Goal: Navigation & Orientation: Find specific page/section

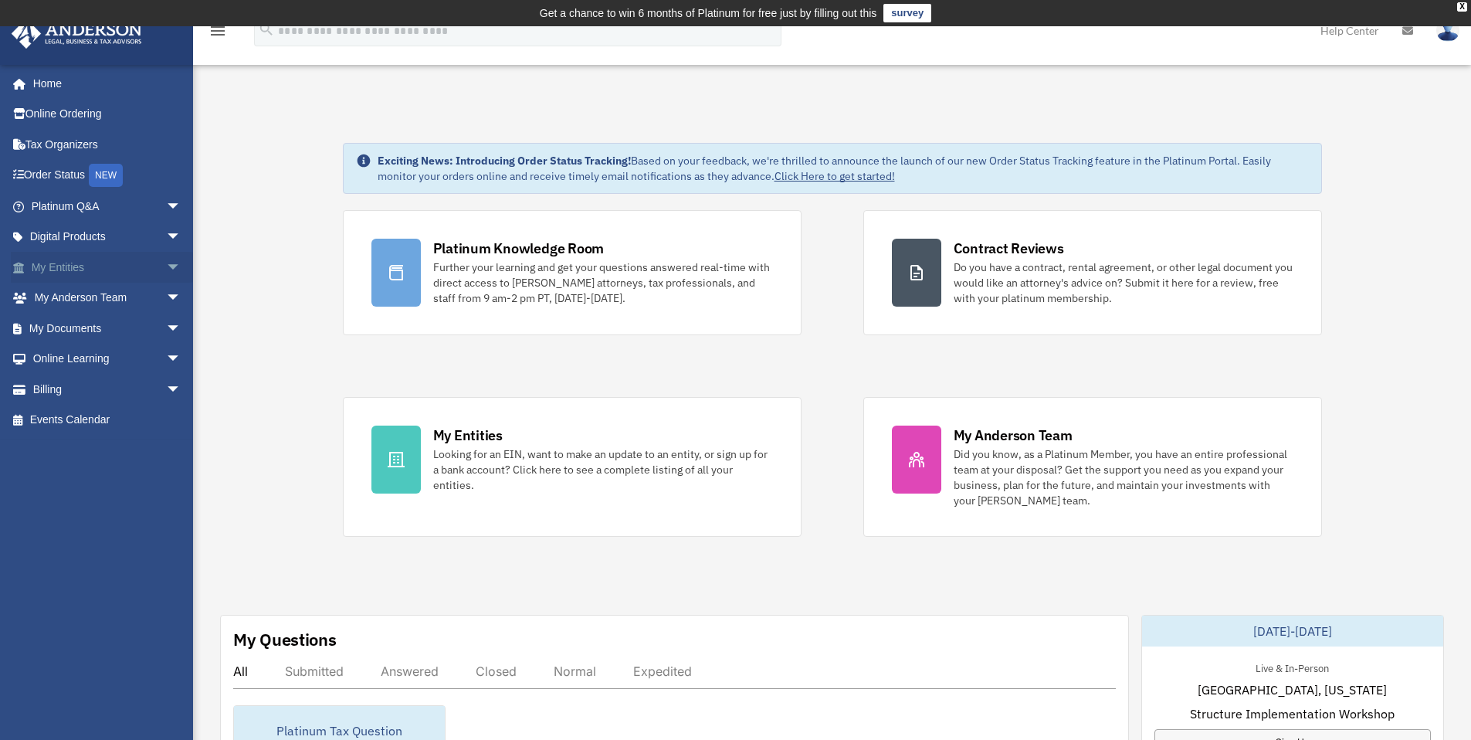
click at [166, 266] on span "arrow_drop_down" at bounding box center [181, 268] width 31 height 32
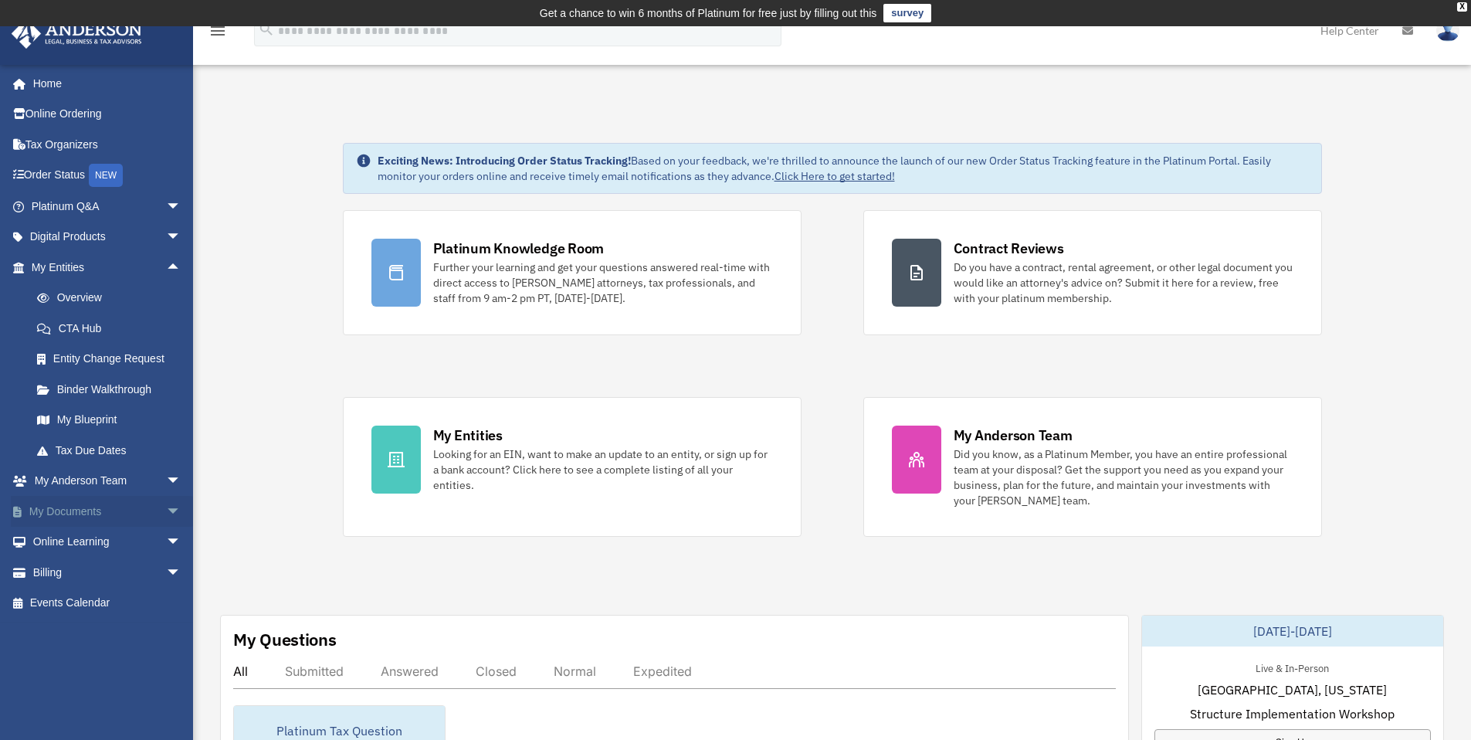
click at [175, 516] on span "arrow_drop_down" at bounding box center [181, 512] width 31 height 32
click at [56, 535] on link "Box" at bounding box center [113, 542] width 183 height 31
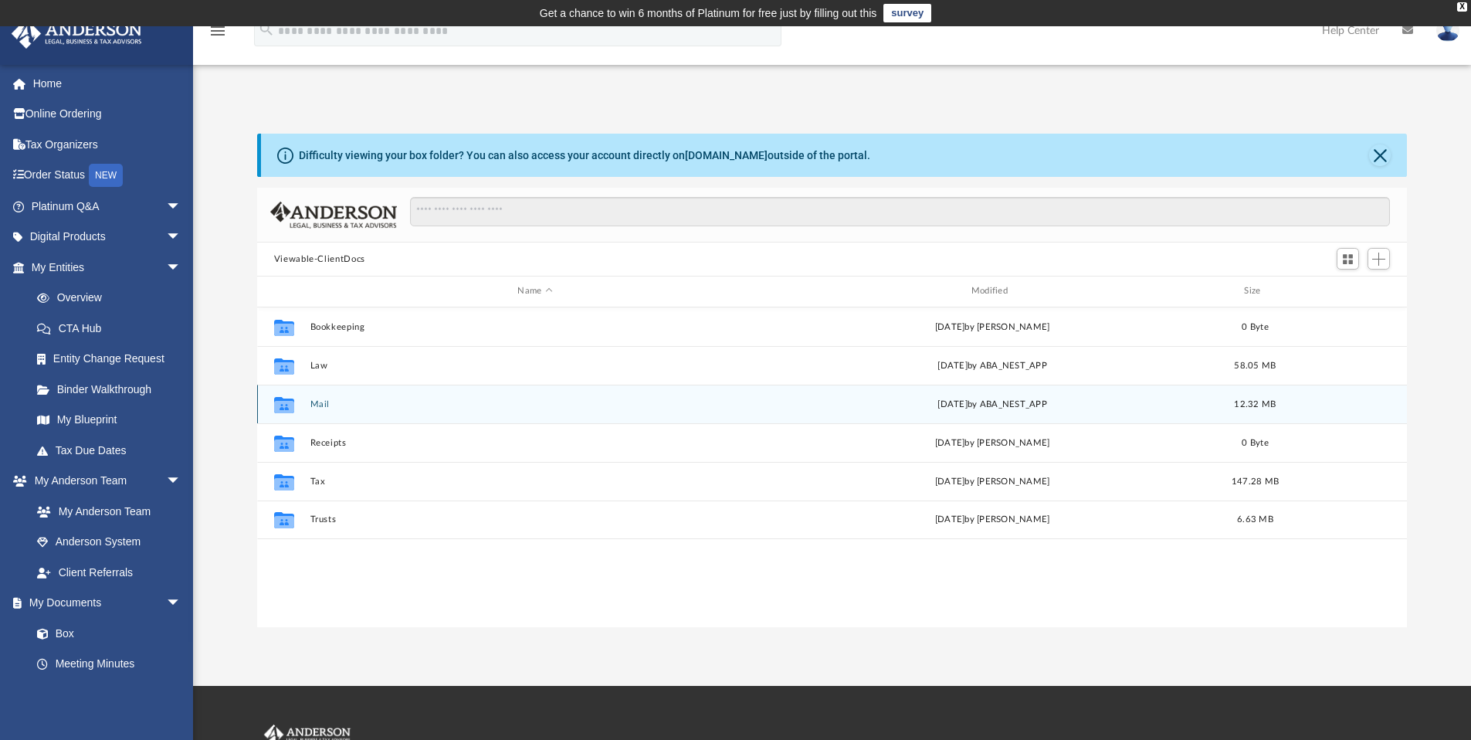
scroll to position [340, 1139]
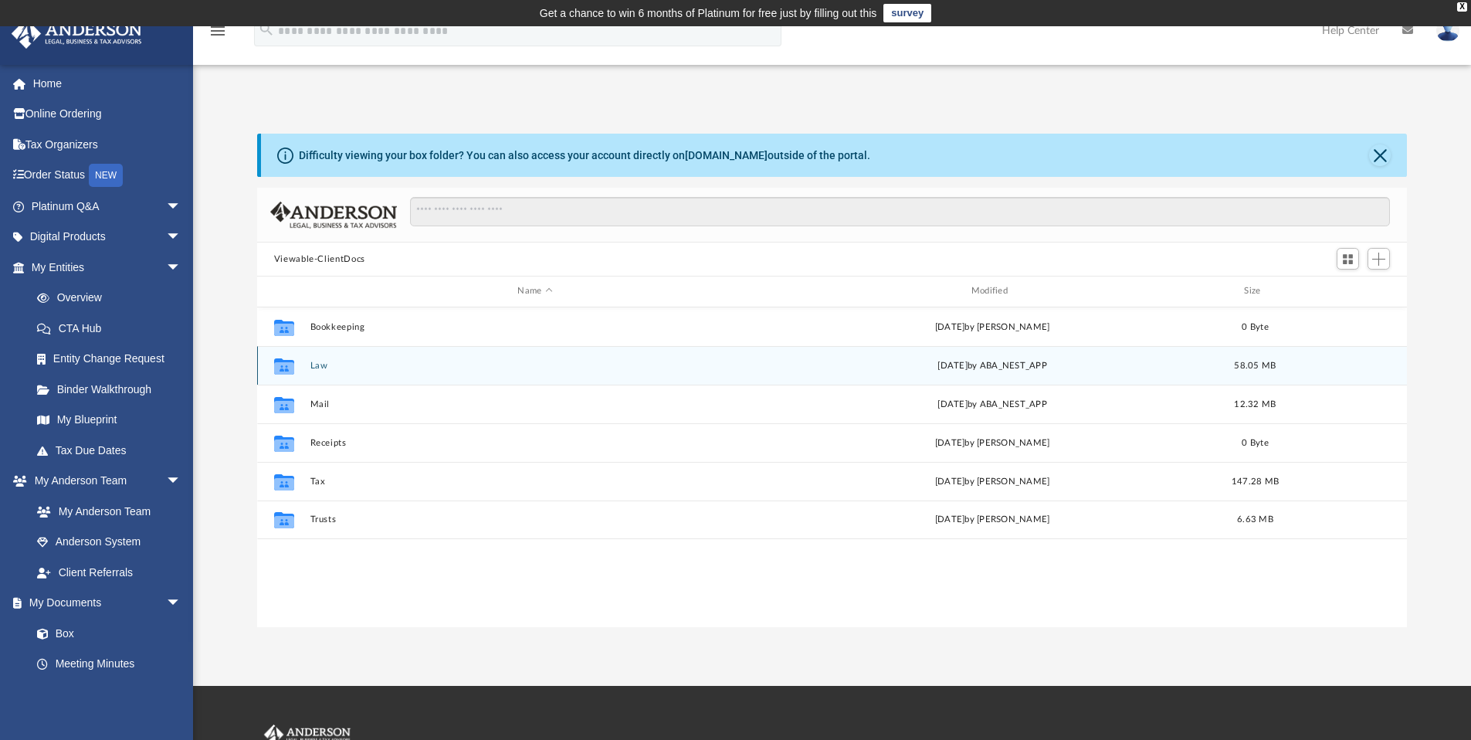
click at [305, 362] on div "Collaborated Folder Law Wed Aug 20 2025 by ABA_NEST_APP 58.05 MB" at bounding box center [832, 365] width 1151 height 39
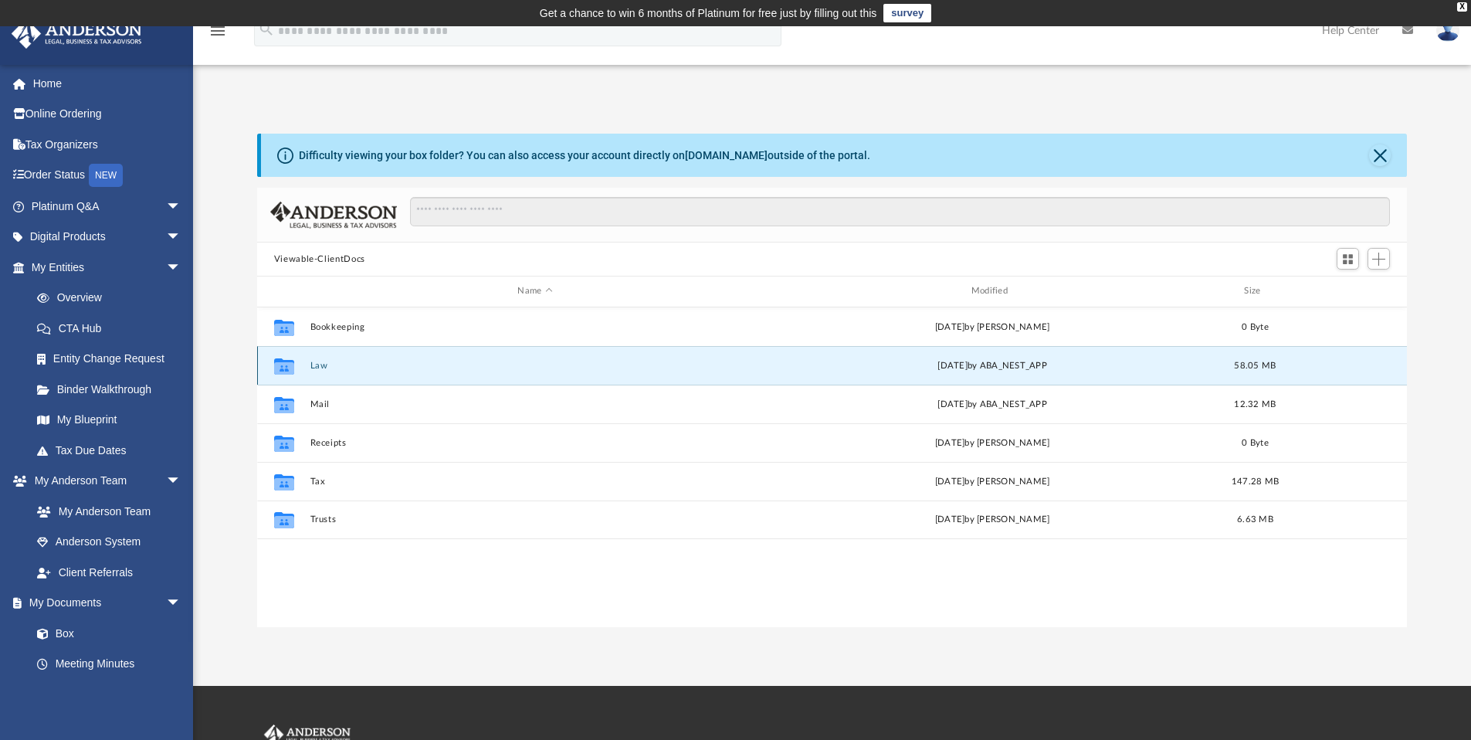
click at [317, 365] on button "Law" at bounding box center [535, 366] width 450 height 10
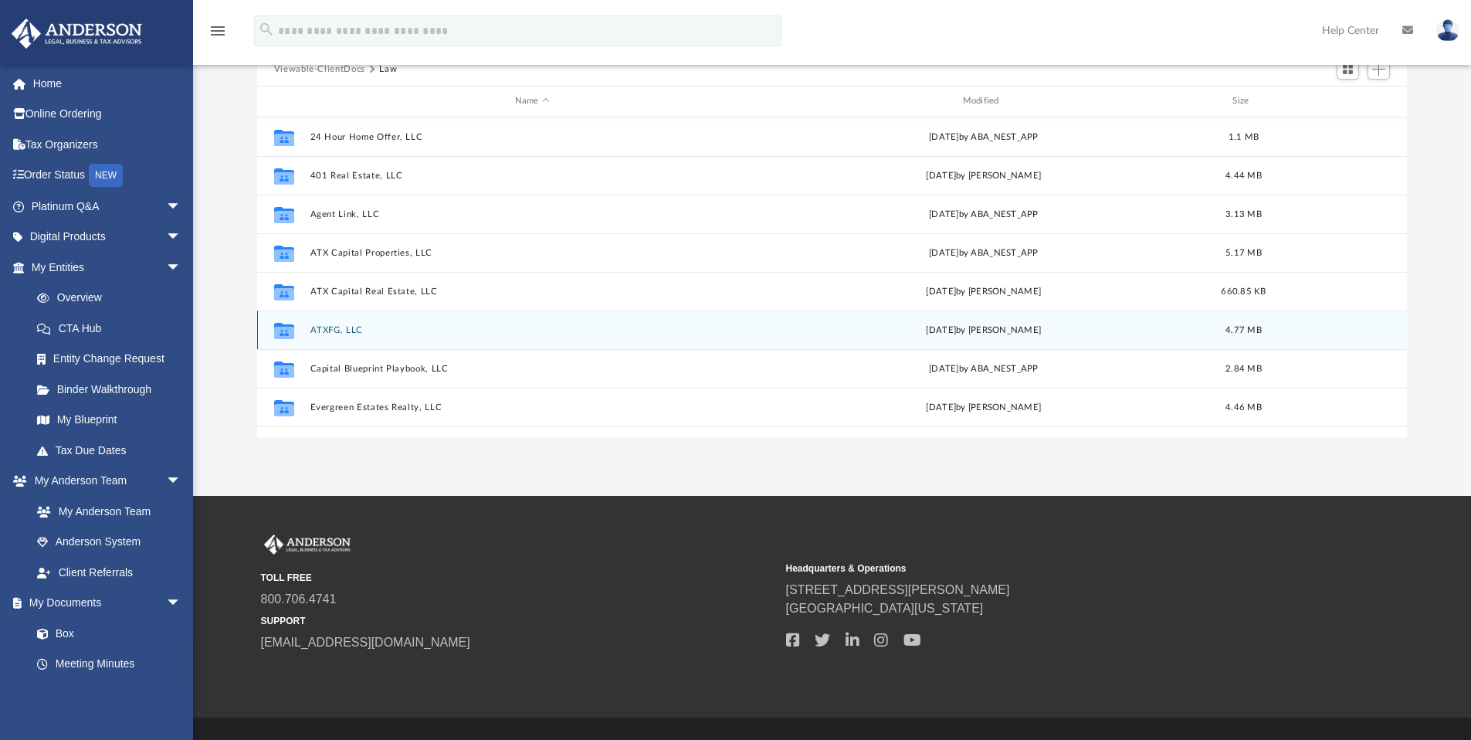
scroll to position [187, 0]
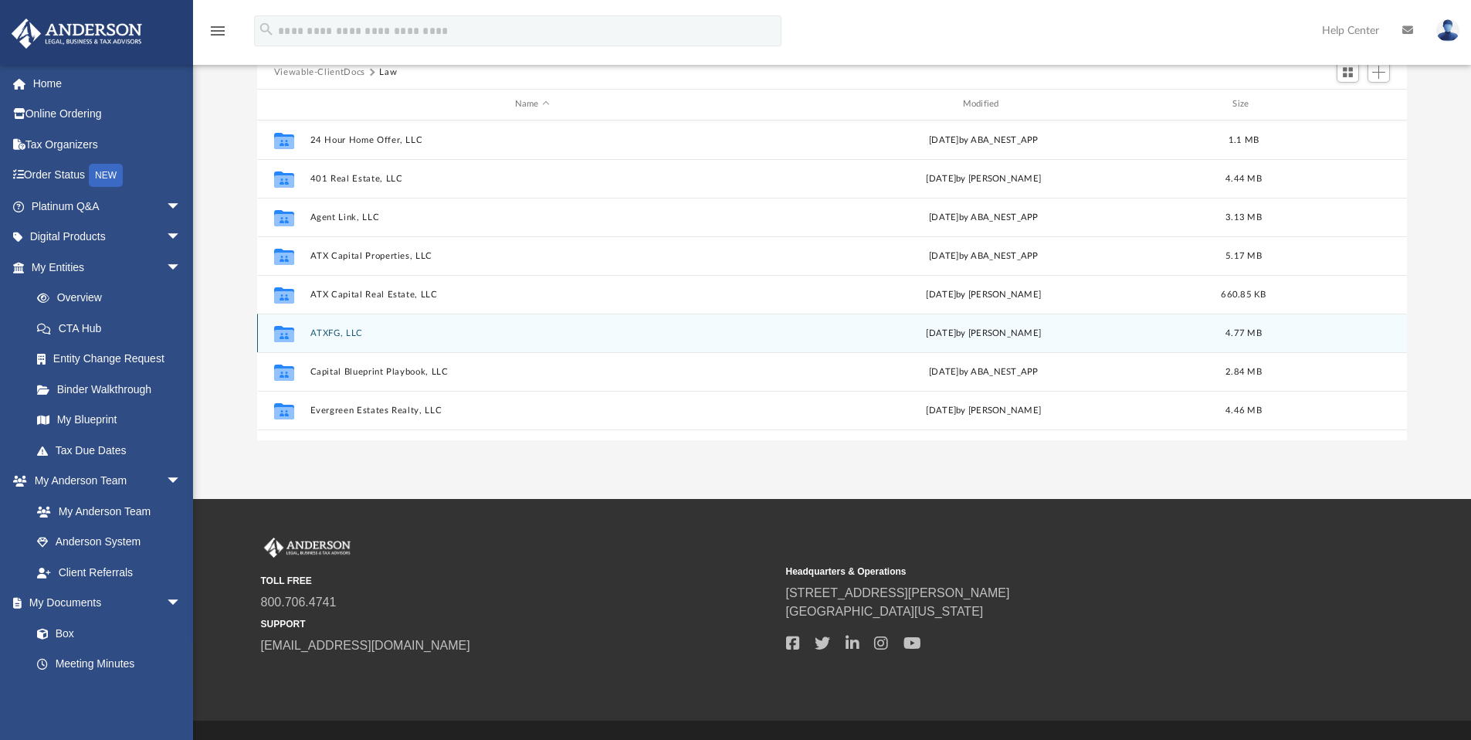
click at [341, 333] on button "ATXFG, LLC" at bounding box center [532, 333] width 445 height 10
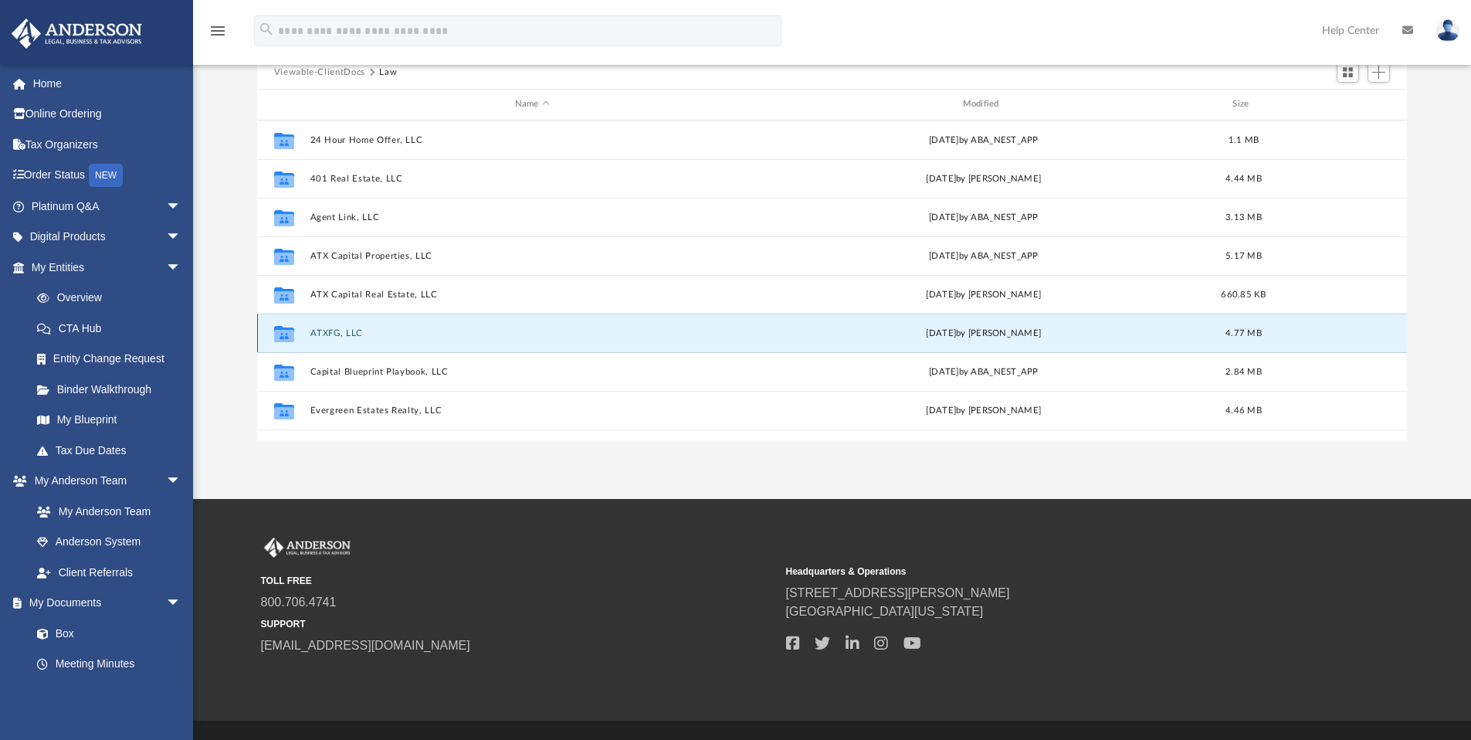
click at [341, 333] on button "ATXFG, LLC" at bounding box center [532, 333] width 445 height 10
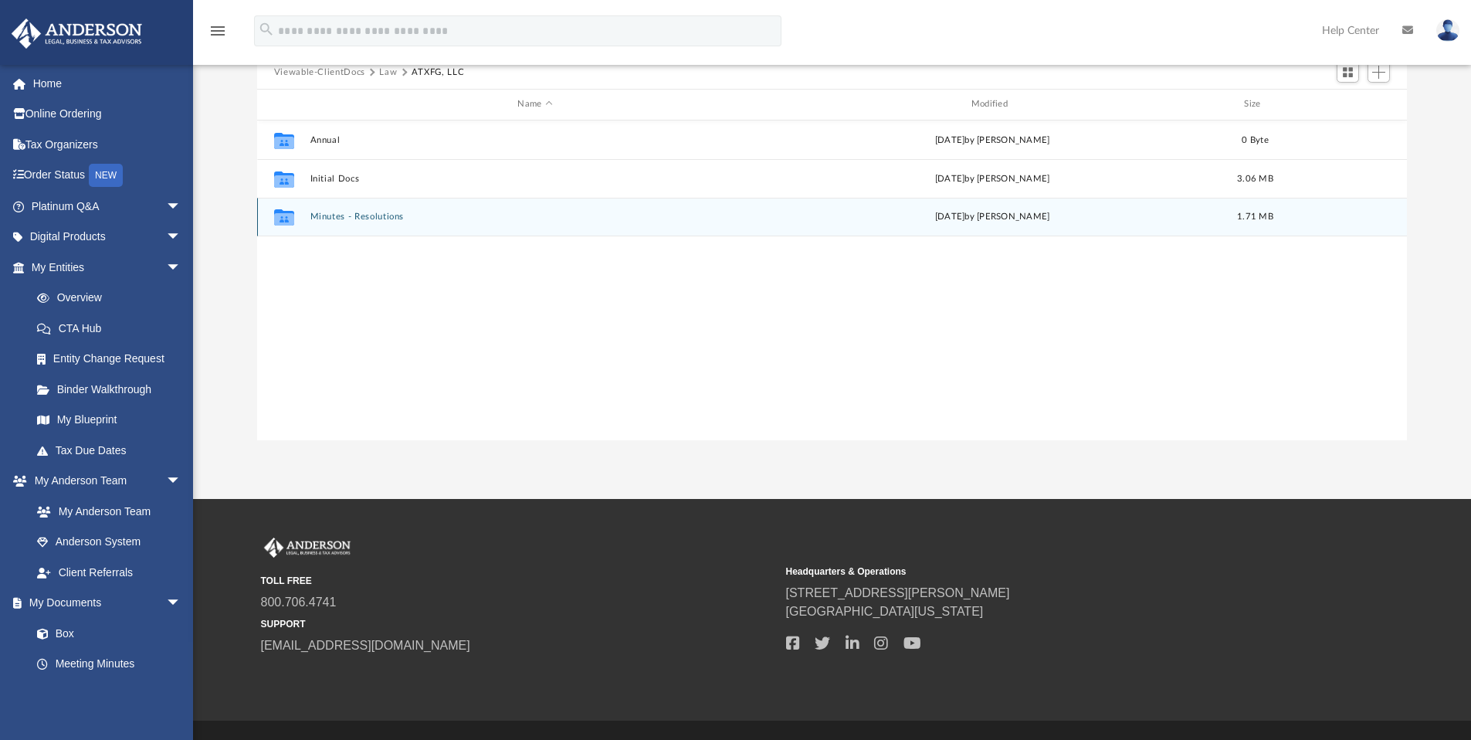
click at [344, 209] on div "Collaborated Folder Minutes - Resolutions Thu Aug 14 2025 by Mercy Solon 1.71 MB" at bounding box center [832, 217] width 1151 height 39
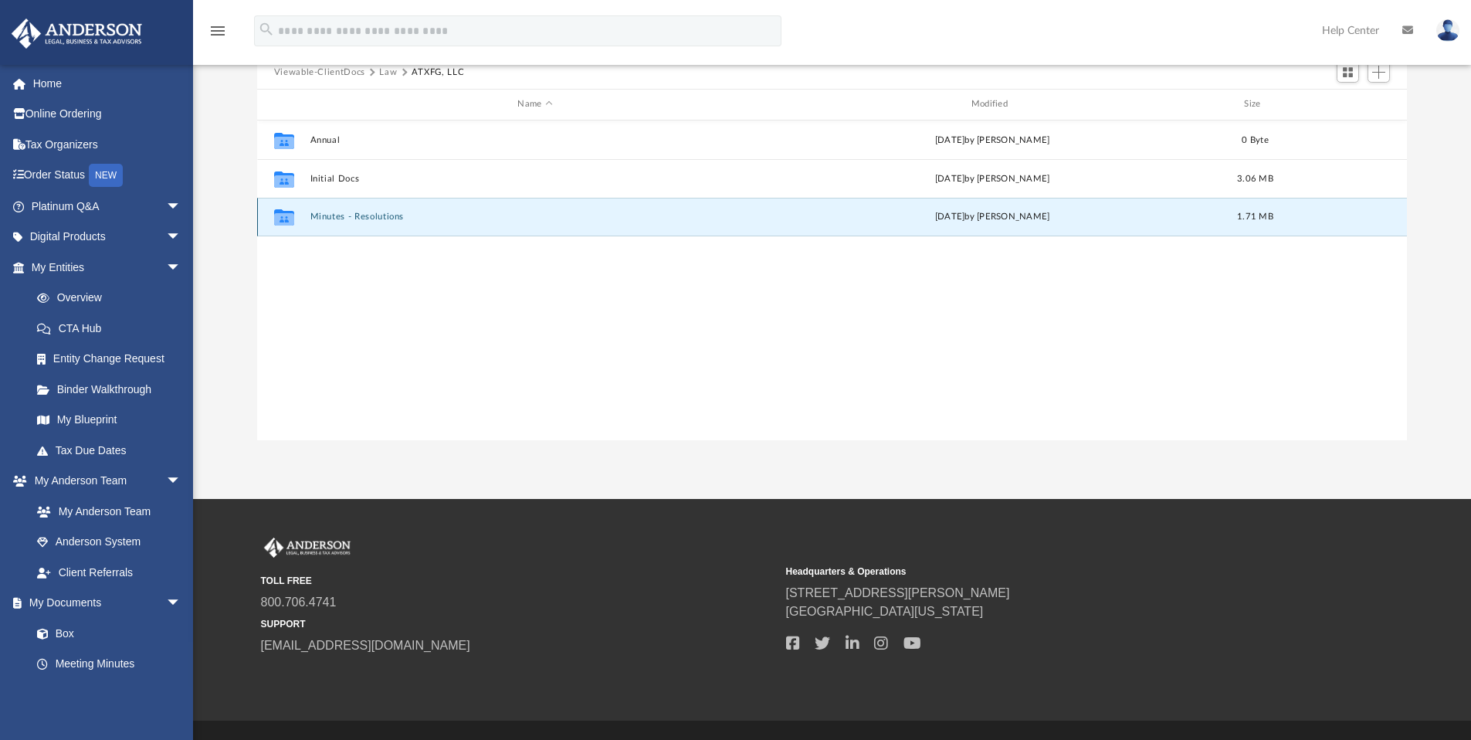
click at [344, 209] on div "Collaborated Folder Minutes - Resolutions Thu Aug 14 2025 by Mercy Solon 1.71 MB" at bounding box center [832, 217] width 1151 height 39
click at [343, 216] on button "Minutes - Resolutions" at bounding box center [535, 217] width 450 height 10
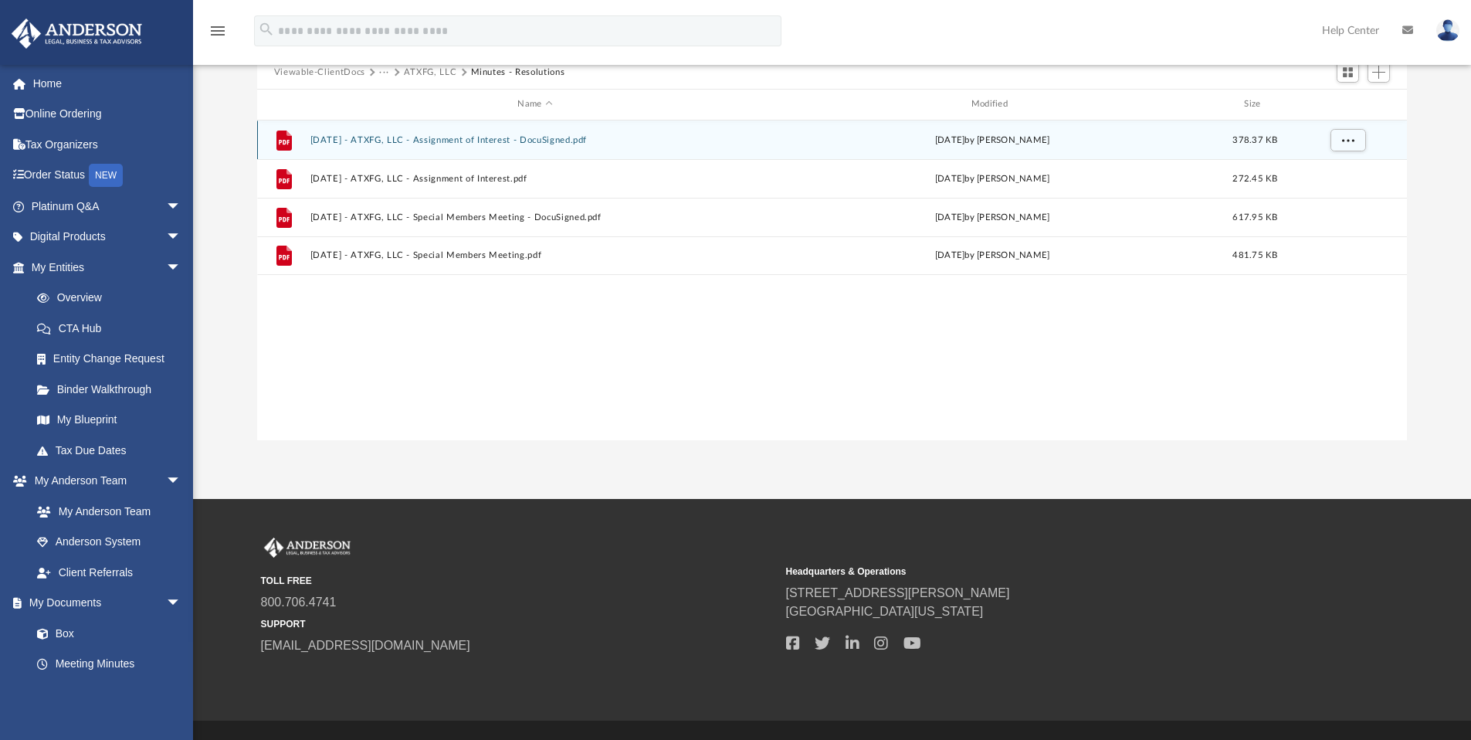
click at [412, 137] on button "2025.08.11 - ATXFG, LLC - Assignment of Interest - DocuSigned.pdf" at bounding box center [535, 140] width 450 height 10
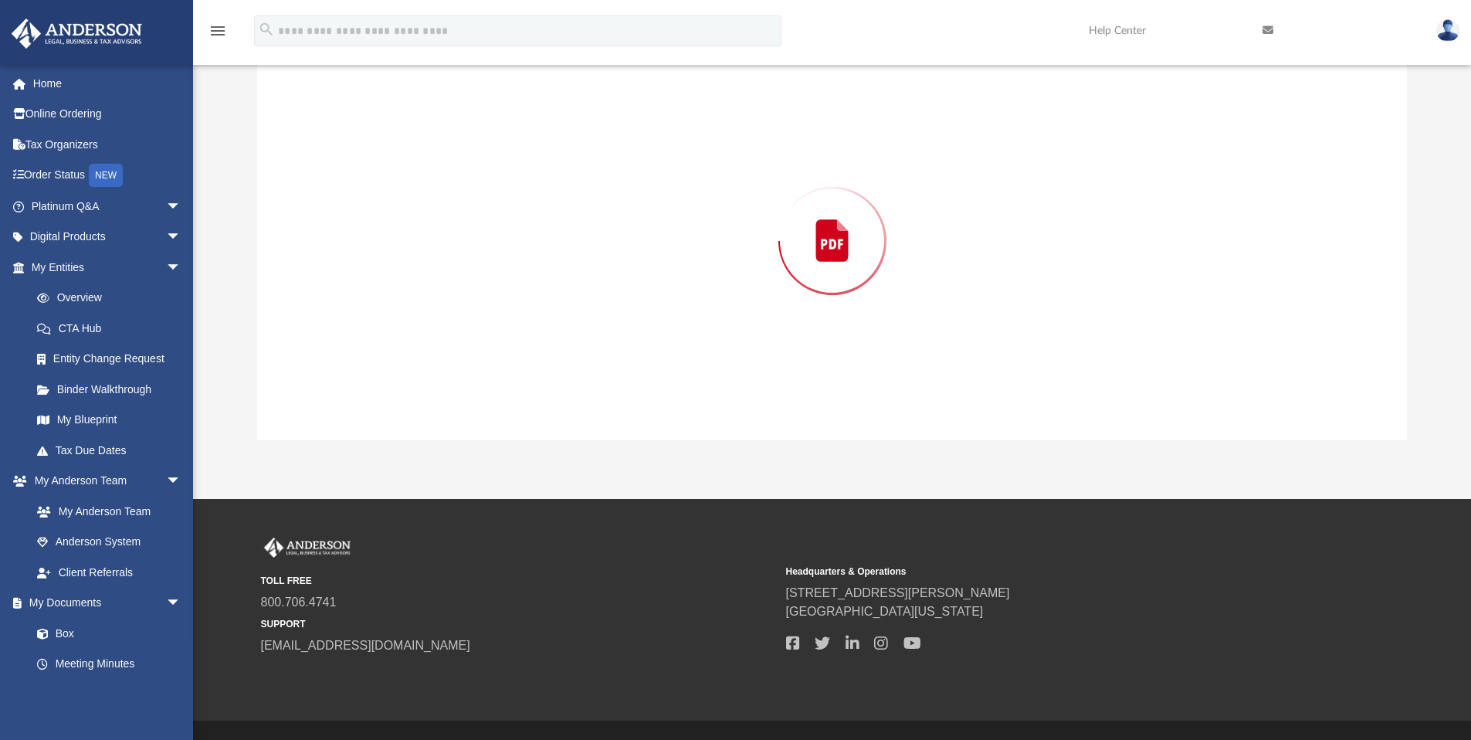
click at [412, 137] on div "Preview" at bounding box center [832, 241] width 1151 height 399
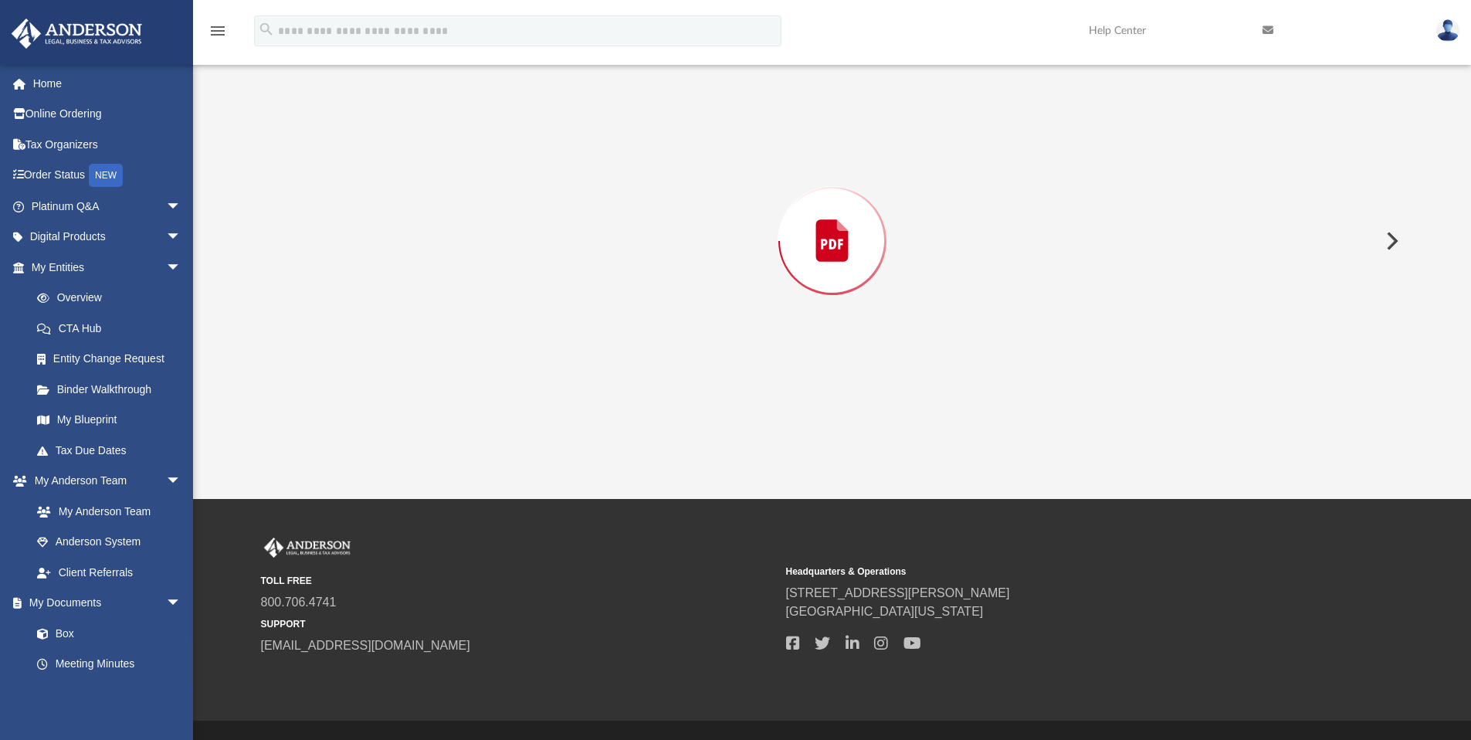
click at [385, 311] on div "Preview" at bounding box center [832, 241] width 1151 height 399
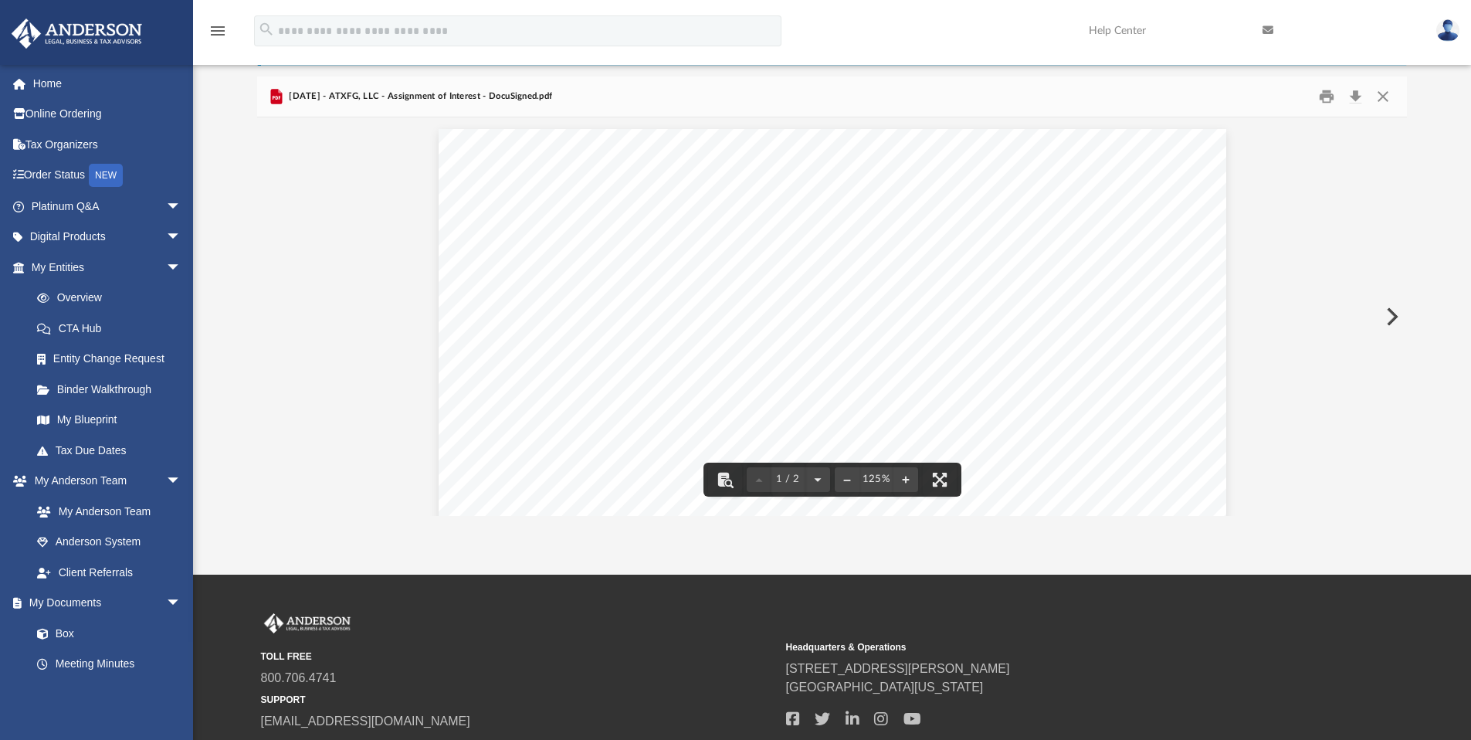
scroll to position [0, 0]
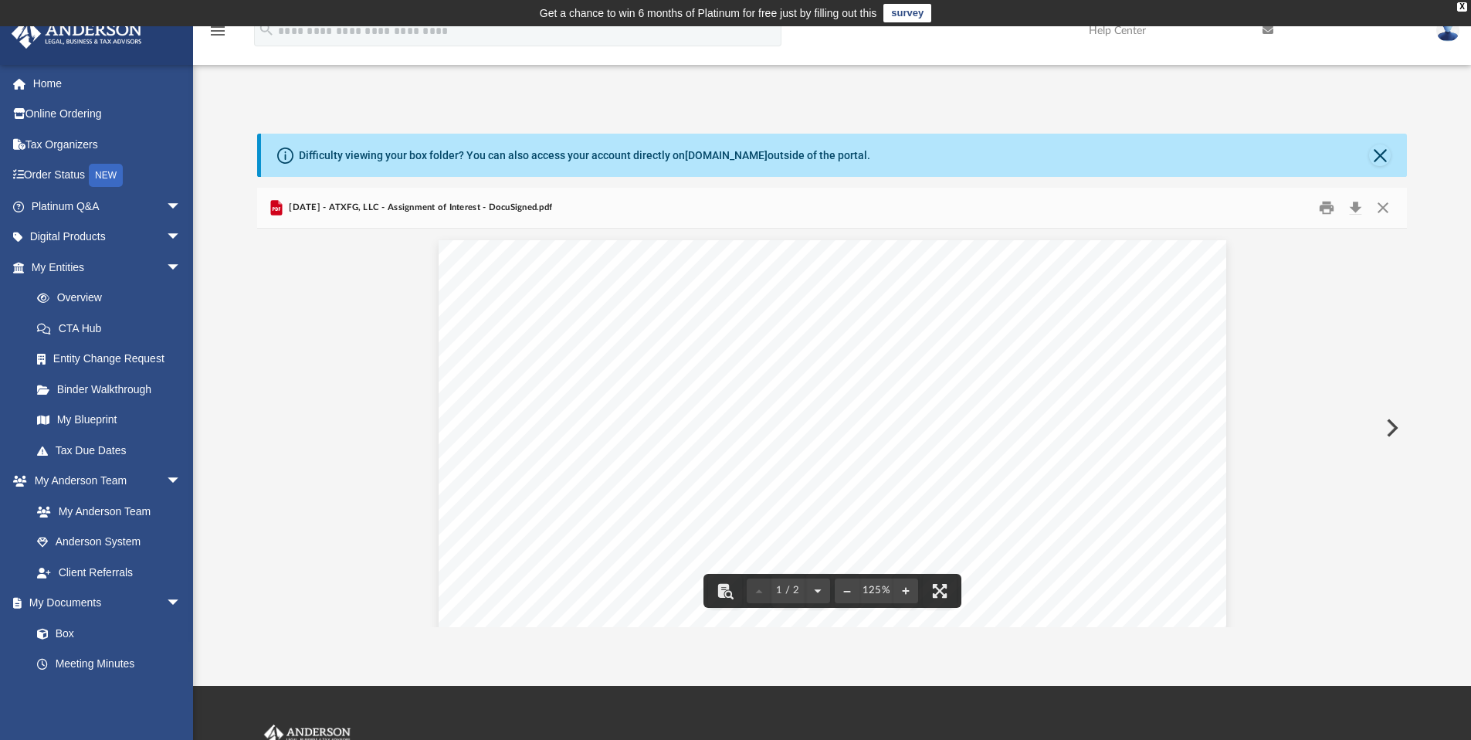
click at [1398, 429] on button "Preview" at bounding box center [1391, 427] width 34 height 43
click at [1390, 422] on button "Preview" at bounding box center [1391, 427] width 34 height 43
click at [1389, 424] on button "Preview" at bounding box center [1391, 427] width 34 height 43
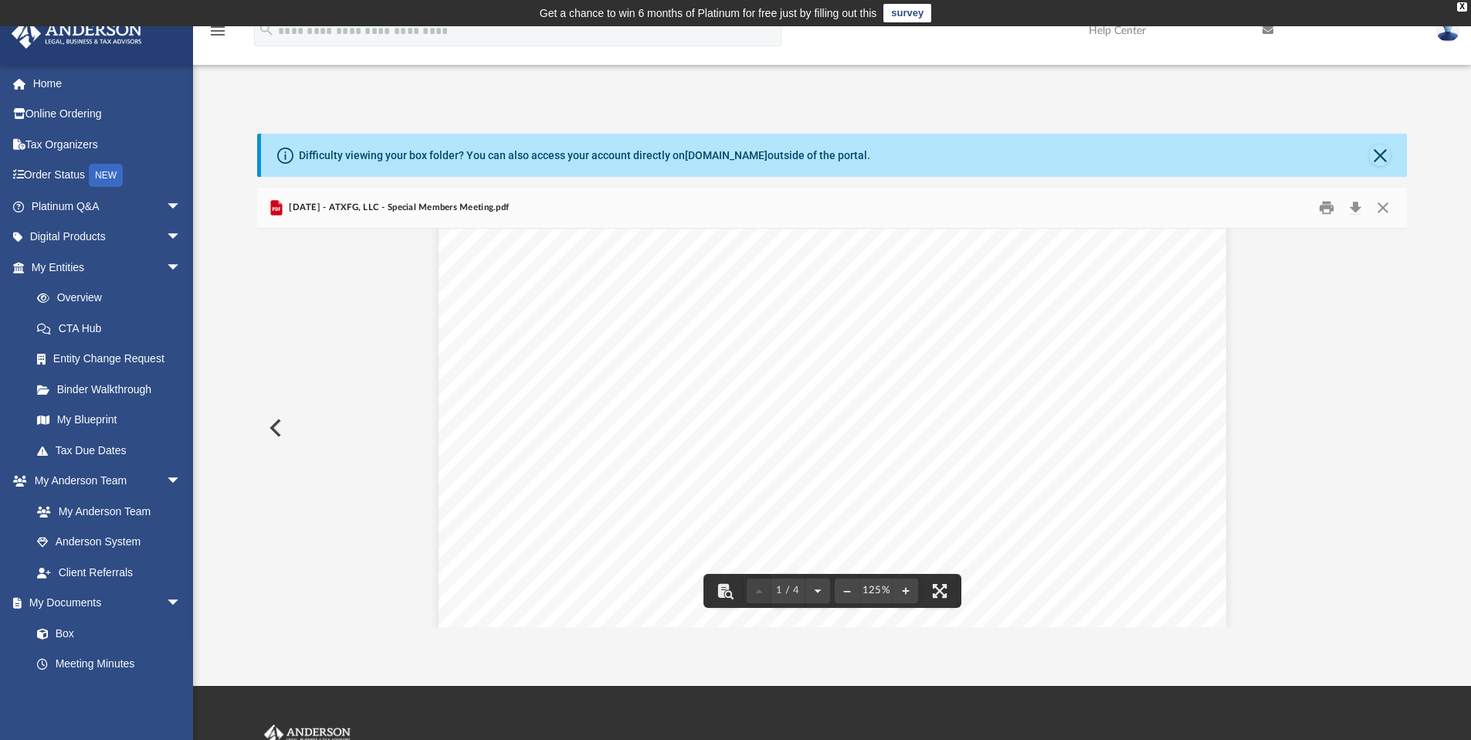
scroll to position [0, 0]
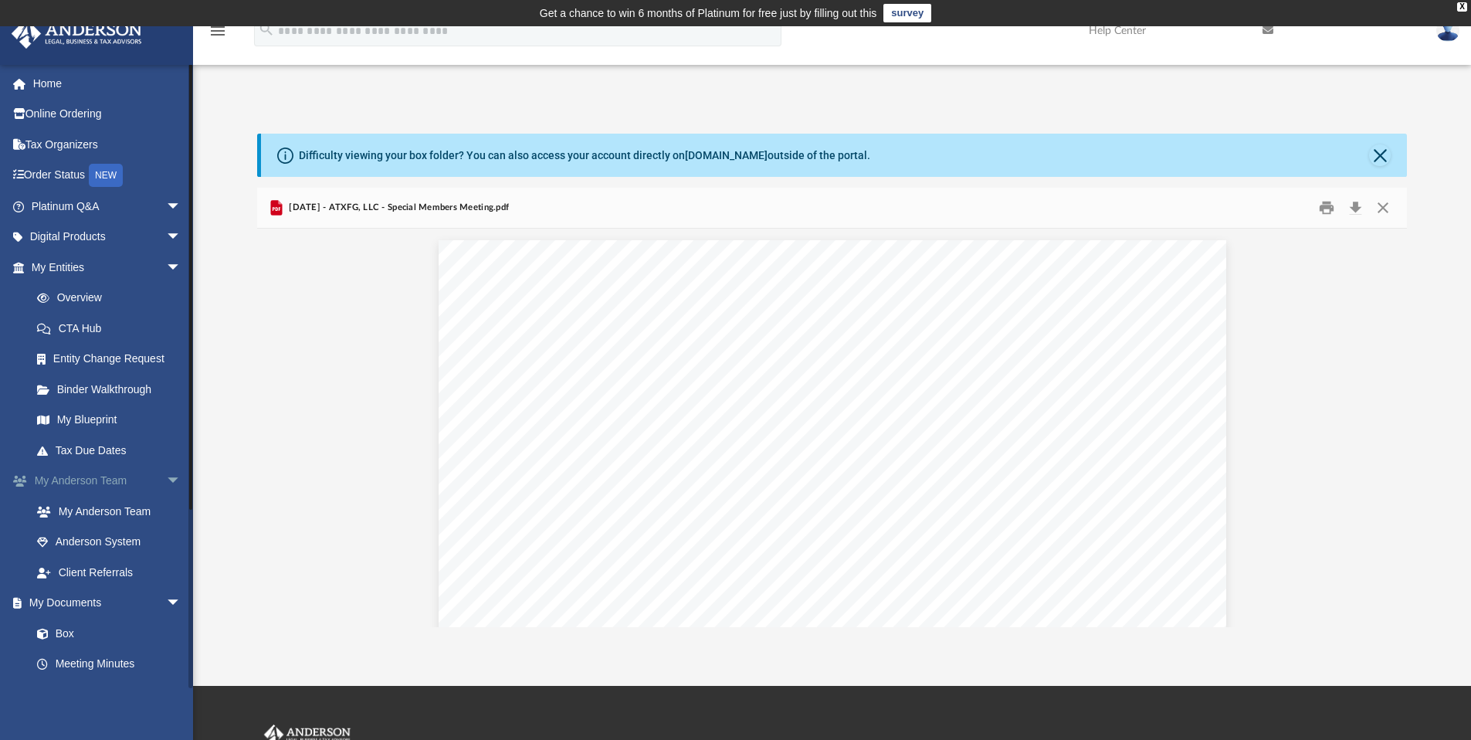
click at [166, 481] on span "arrow_drop_down" at bounding box center [181, 482] width 31 height 32
click at [166, 481] on span "arrow_drop_up" at bounding box center [181, 482] width 31 height 32
click at [166, 483] on span "arrow_drop_down" at bounding box center [181, 482] width 31 height 32
click at [61, 541] on link "Box" at bounding box center [113, 542] width 183 height 31
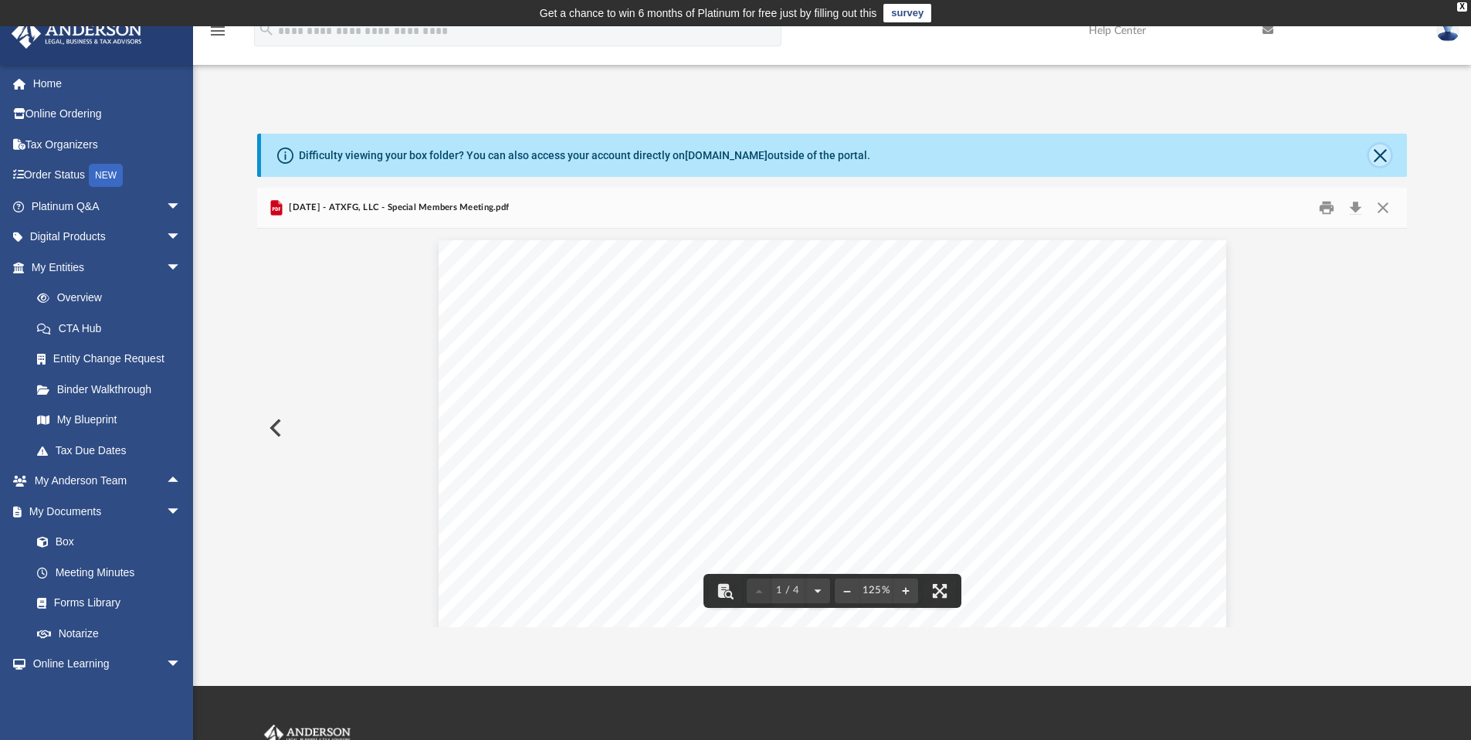
click at [1380, 152] on button "Close" at bounding box center [1380, 155] width 22 height 22
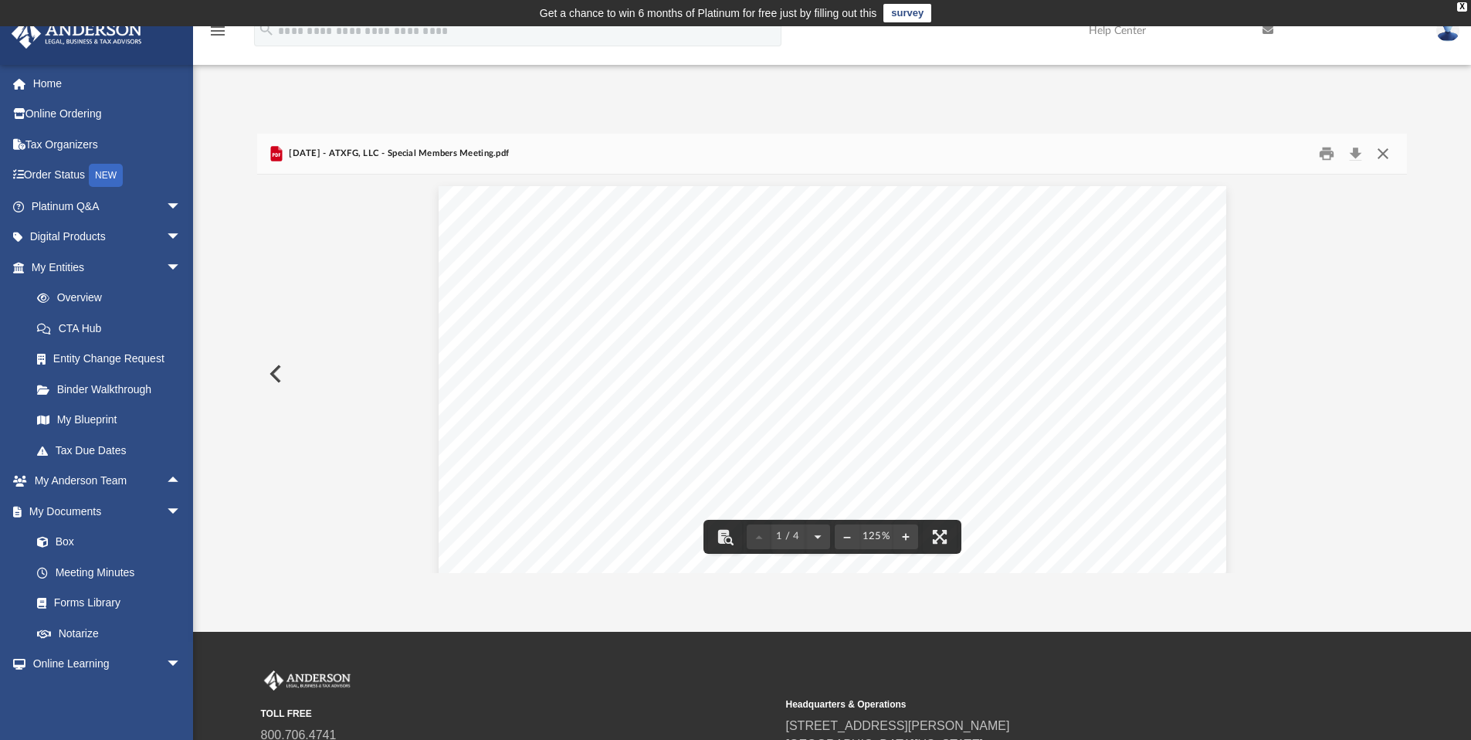
click at [1392, 148] on button "Close" at bounding box center [1383, 154] width 28 height 24
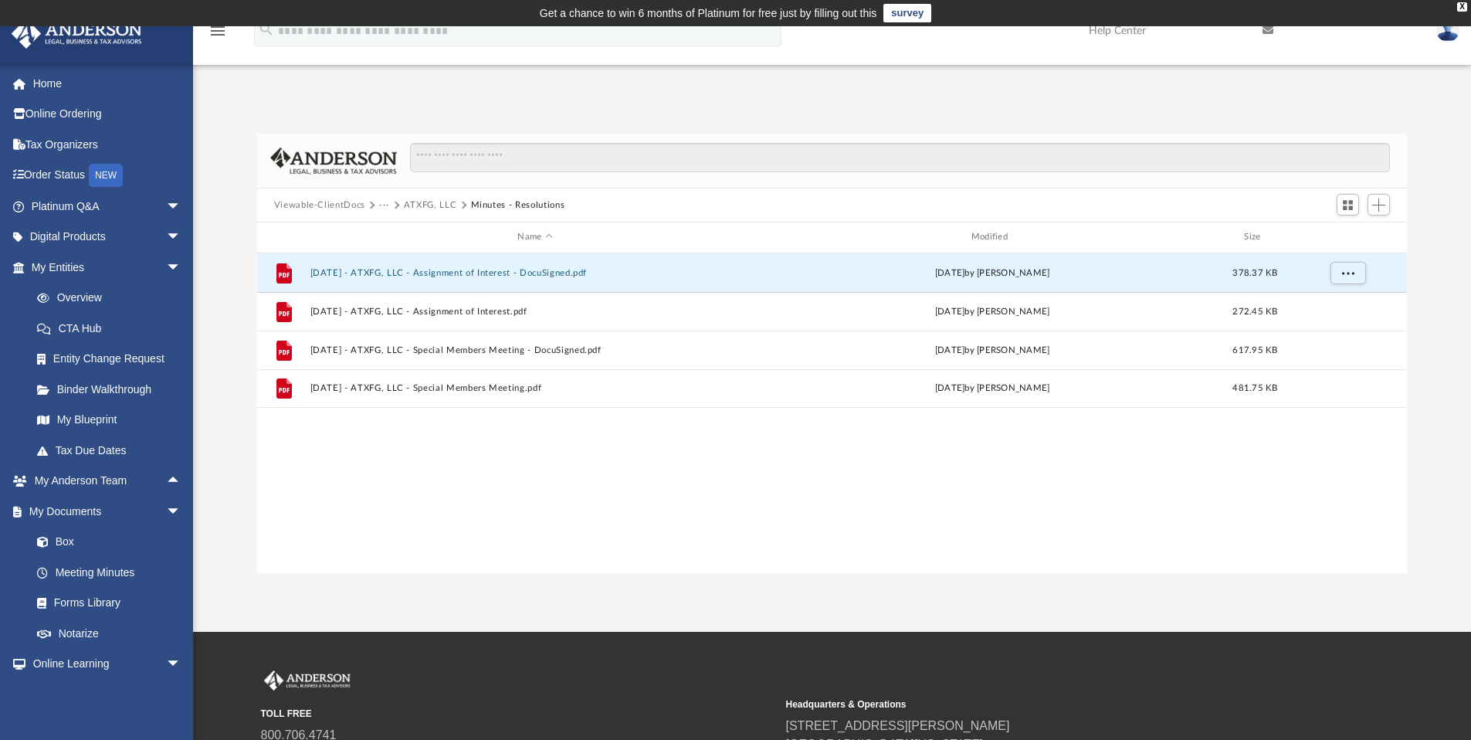
click at [423, 202] on button "ATXFG, LLC" at bounding box center [430, 206] width 53 height 14
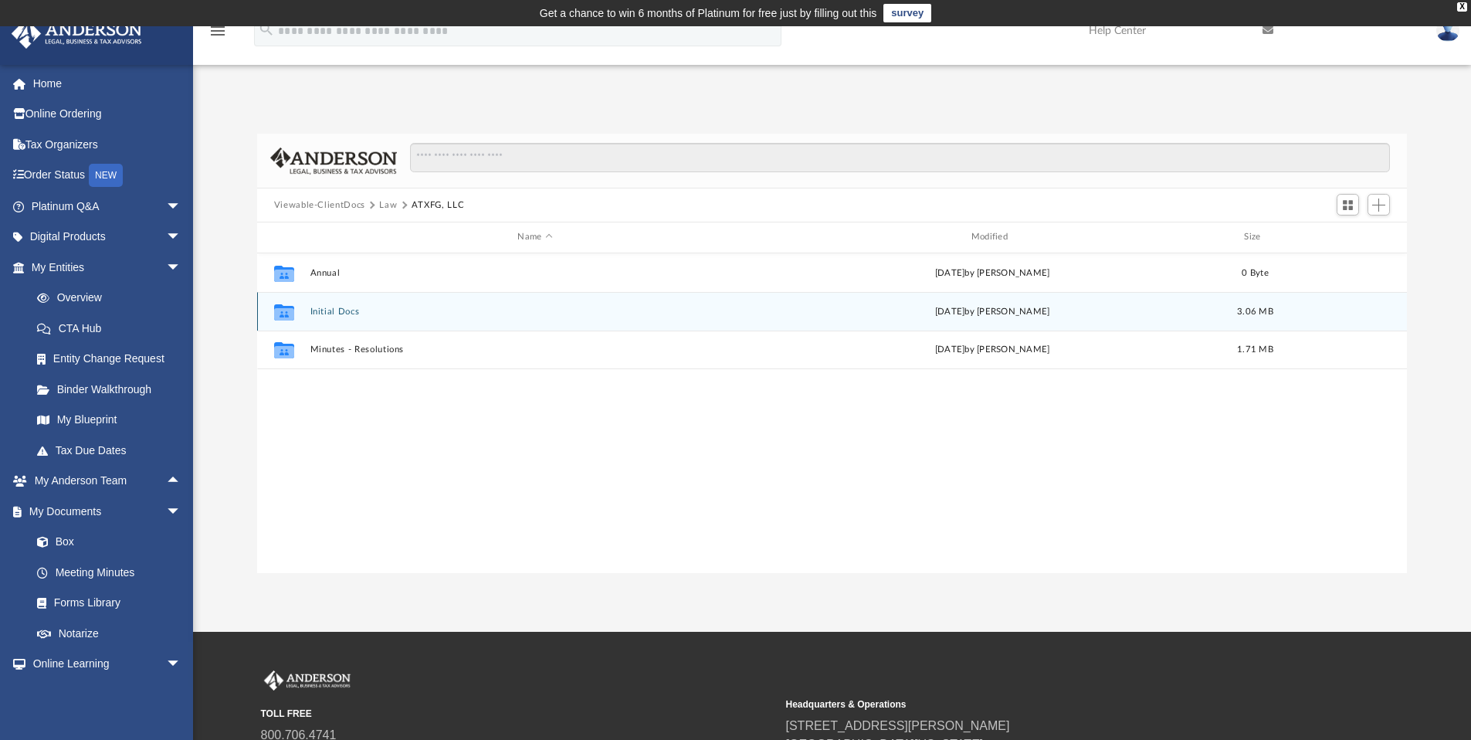
click at [339, 311] on button "Initial Docs" at bounding box center [535, 312] width 450 height 10
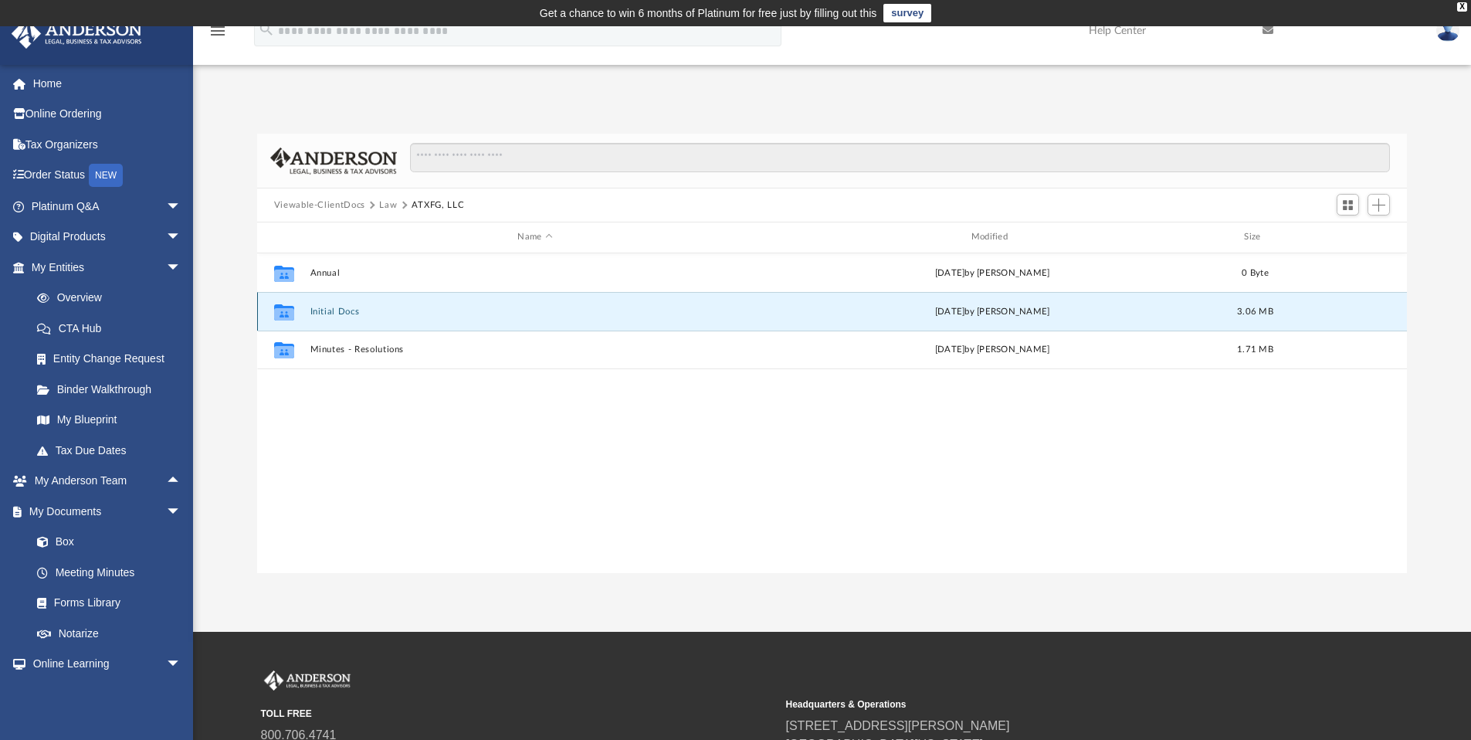
click at [339, 311] on button "Initial Docs" at bounding box center [535, 312] width 450 height 10
